Goal: Transaction & Acquisition: Subscribe to service/newsletter

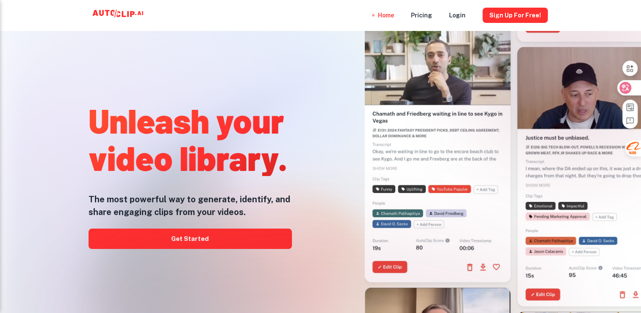
click at [634, 88] on div at bounding box center [628, 87] width 23 height 15
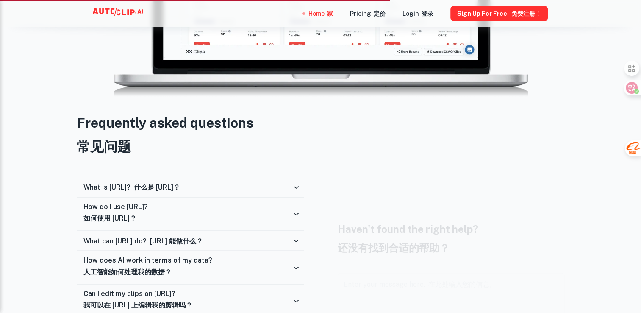
scroll to position [1483, 0]
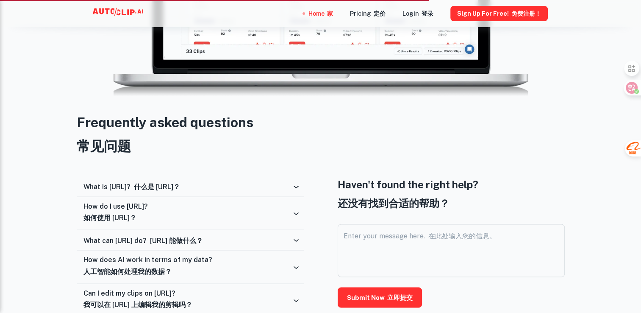
click at [233, 186] on div "What is [URL]? 什么是 [URL]？" at bounding box center [187, 186] width 208 height 8
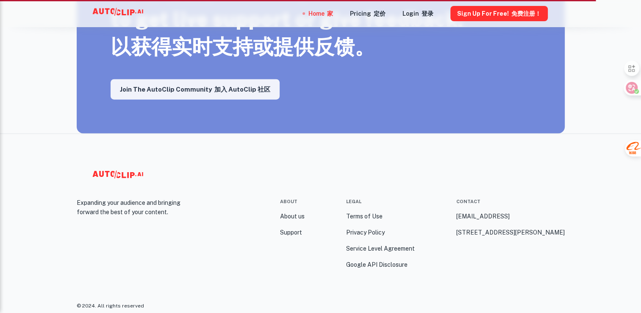
scroll to position [1974, 0]
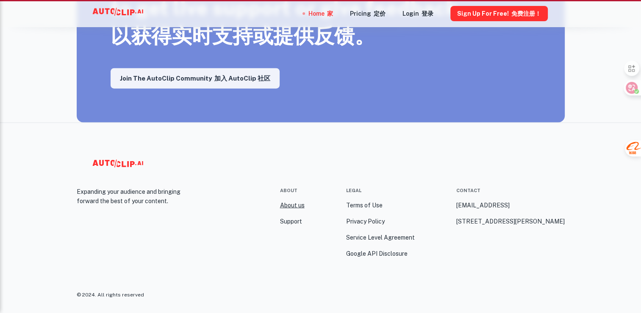
click at [298, 203] on link "About us" at bounding box center [292, 204] width 25 height 9
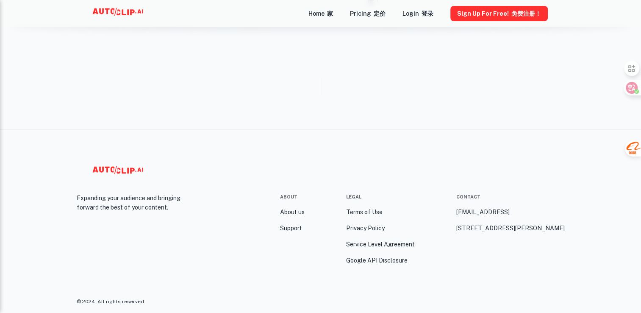
scroll to position [720, 0]
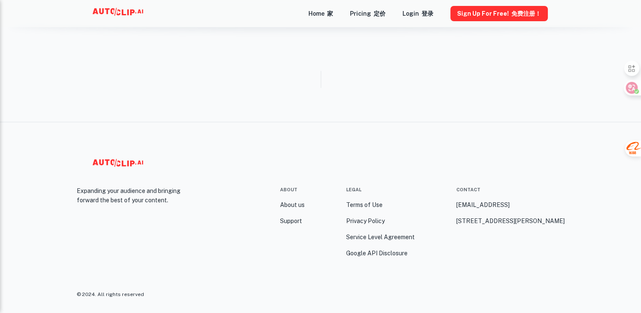
click at [241, 144] on div "Expanding your audience and bringing forward the best of your content. About Ab…" at bounding box center [321, 218] width 508 height 192
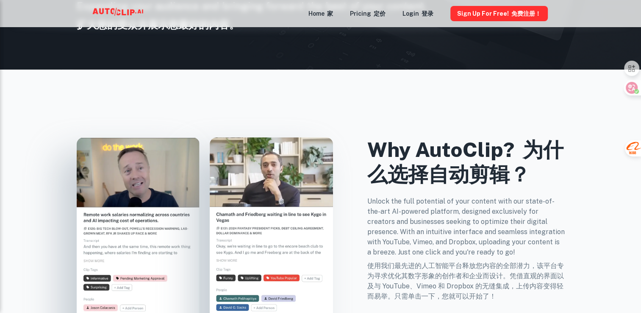
scroll to position [0, 0]
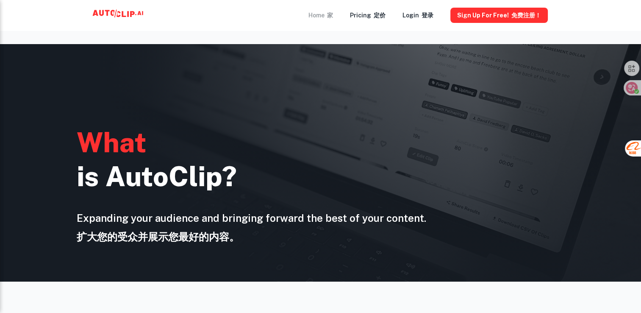
click at [327, 14] on font at bounding box center [326, 15] width 3 height 7
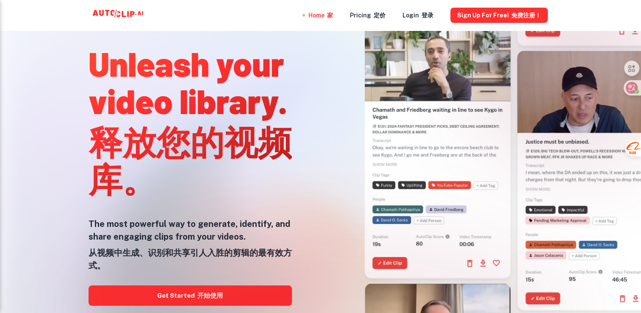
click at [222, 296] on div at bounding box center [320, 312] width 513 height 169
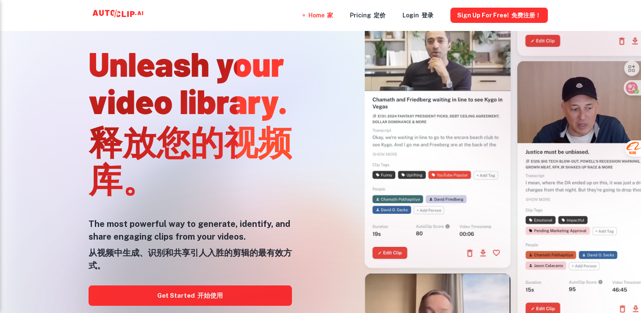
click at [337, 244] on div at bounding box center [320, 312] width 513 height 169
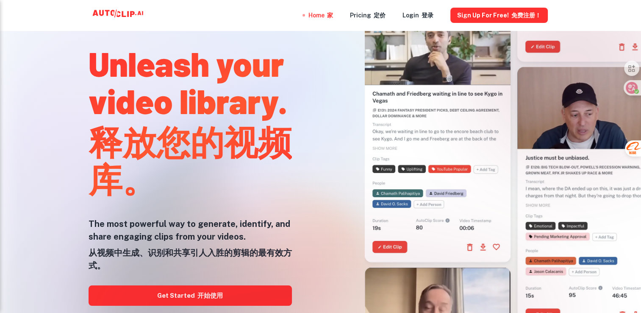
click at [184, 299] on div at bounding box center [320, 312] width 513 height 169
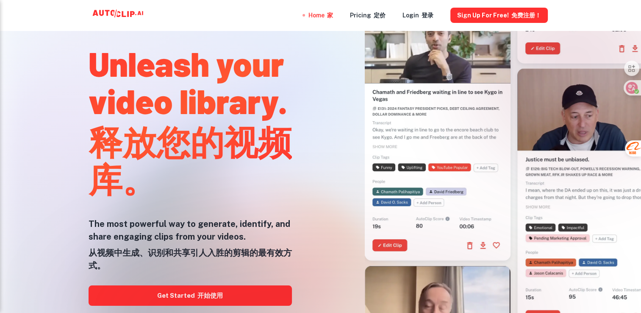
click at [191, 294] on div at bounding box center [320, 312] width 513 height 169
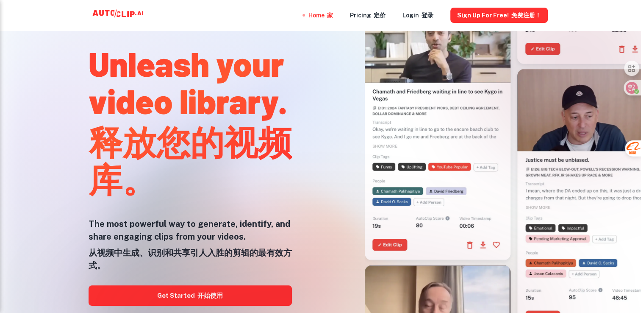
click at [222, 290] on div at bounding box center [320, 312] width 513 height 169
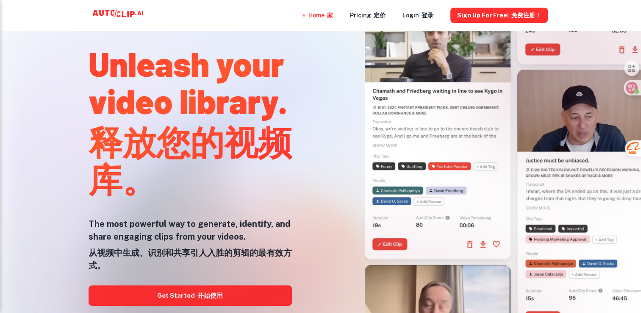
click at [263, 285] on div at bounding box center [320, 312] width 513 height 169
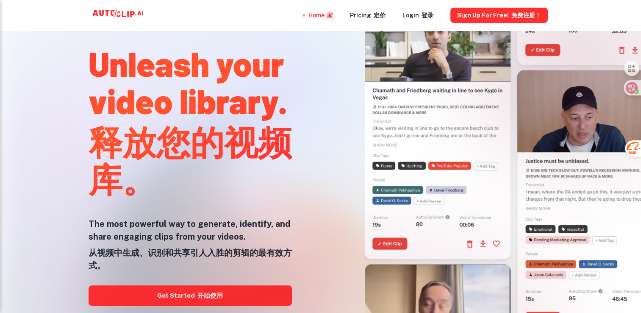
click at [263, 286] on div at bounding box center [320, 312] width 513 height 169
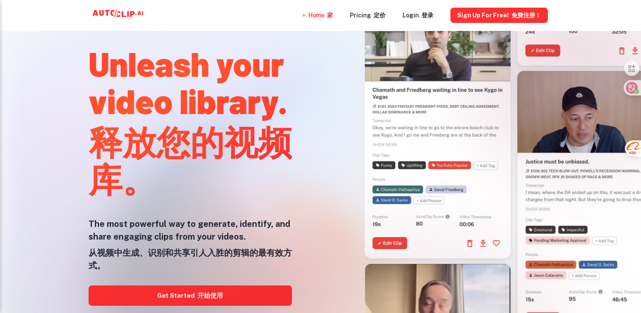
click at [261, 287] on div at bounding box center [320, 312] width 513 height 169
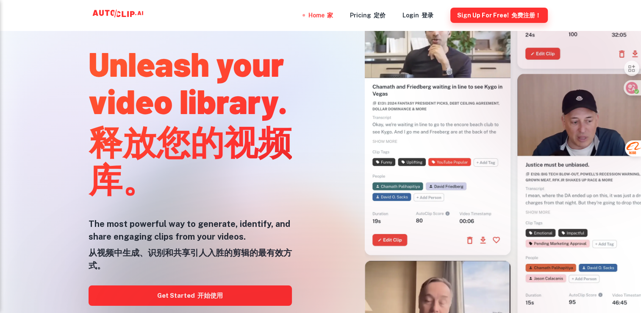
click at [503, 13] on button "Sign Up for free! 免费注册！" at bounding box center [498, 15] width 97 height 15
